Goal: Information Seeking & Learning: Learn about a topic

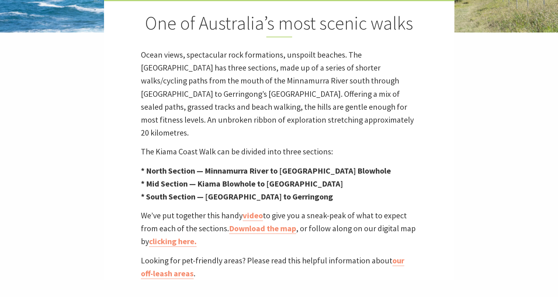
scroll to position [185, 0]
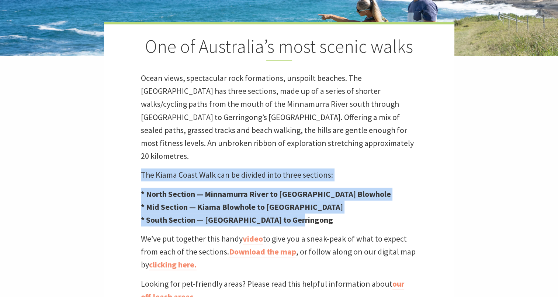
drag, startPoint x: 300, startPoint y: 208, endPoint x: 132, endPoint y: 161, distance: 173.7
click at [132, 161] on div "One of Australia’s most scenic walks Ocean views, spectacular rock formations, …" at bounding box center [279, 162] width 351 height 281
copy div "The [GEOGRAPHIC_DATA] can be divided into three sections: * [GEOGRAPHIC_DATA] —…"
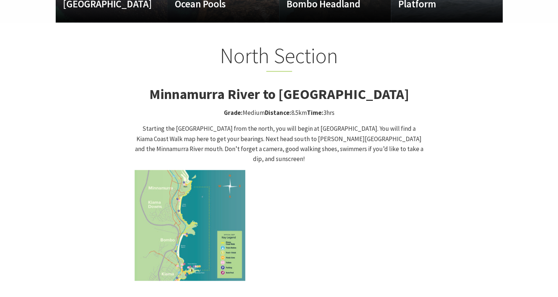
scroll to position [248, 568]
click at [532, 134] on section "North Section Minnamurra River to [GEOGRAPHIC_DATA] Grade: Medium Distance: 8.5…" at bounding box center [279, 291] width 558 height 536
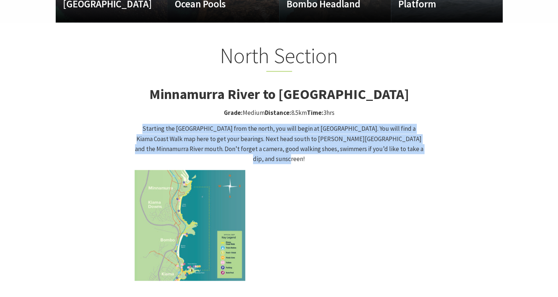
drag, startPoint x: 135, startPoint y: 118, endPoint x: 417, endPoint y: 134, distance: 281.7
click at [417, 134] on p "Starting the [GEOGRAPHIC_DATA] from the north, you will begin at [GEOGRAPHIC_DA…" at bounding box center [279, 144] width 289 height 40
copy p "Starting the [GEOGRAPHIC_DATA] from the north, you will begin at [GEOGRAPHIC_DA…"
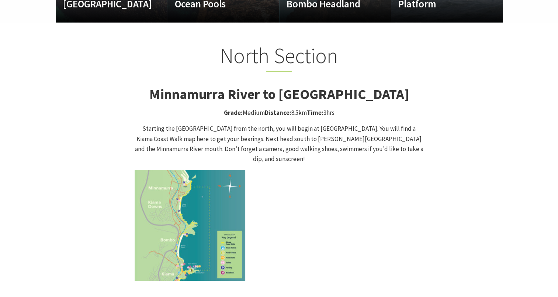
click at [530, 151] on section "North Section Minnamurra River to [GEOGRAPHIC_DATA] Grade: Medium Distance: 8.5…" at bounding box center [279, 291] width 558 height 536
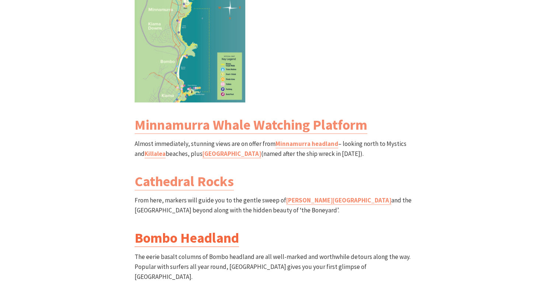
scroll to position [886, 0]
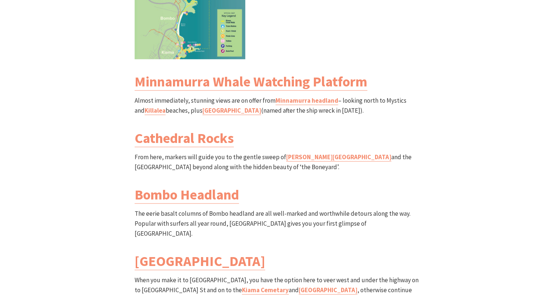
click at [334, 130] on h3 "Cathedral Rocks" at bounding box center [279, 138] width 289 height 17
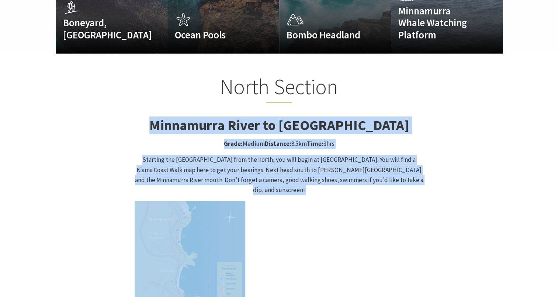
scroll to position [590, 0]
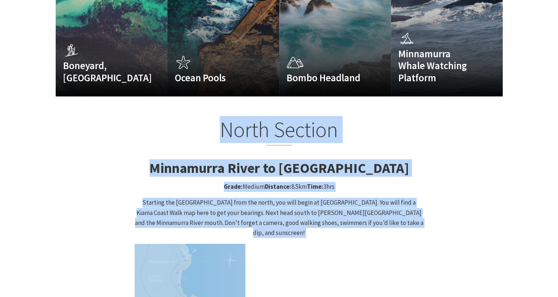
drag, startPoint x: 436, startPoint y: 140, endPoint x: 152, endPoint y: 119, distance: 284.6
drag, startPoint x: 152, startPoint y: 119, endPoint x: 239, endPoint y: 131, distance: 87.5
copy div "Lorem Ipsumdo Sitametcon Adipi el Seddo Eiusmodt Inci Utlab: Etdolo Magnaali: 7…"
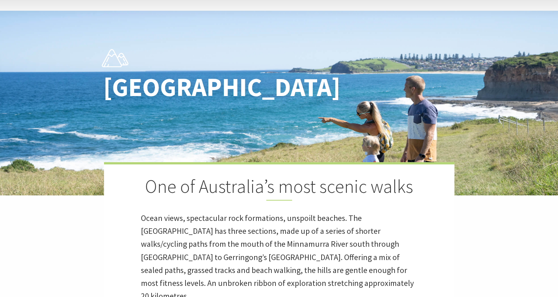
scroll to position [0, 0]
